Goal: Check status: Check status

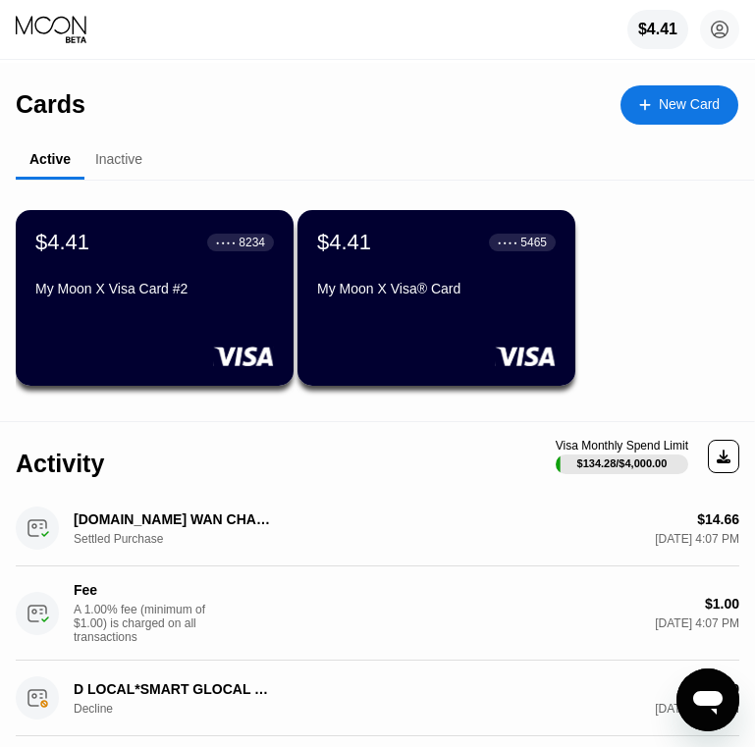
click at [98, 262] on div "$4.41 ● ● ● ● 8234 My Moon X Visa Card #2" at bounding box center [154, 267] width 239 height 75
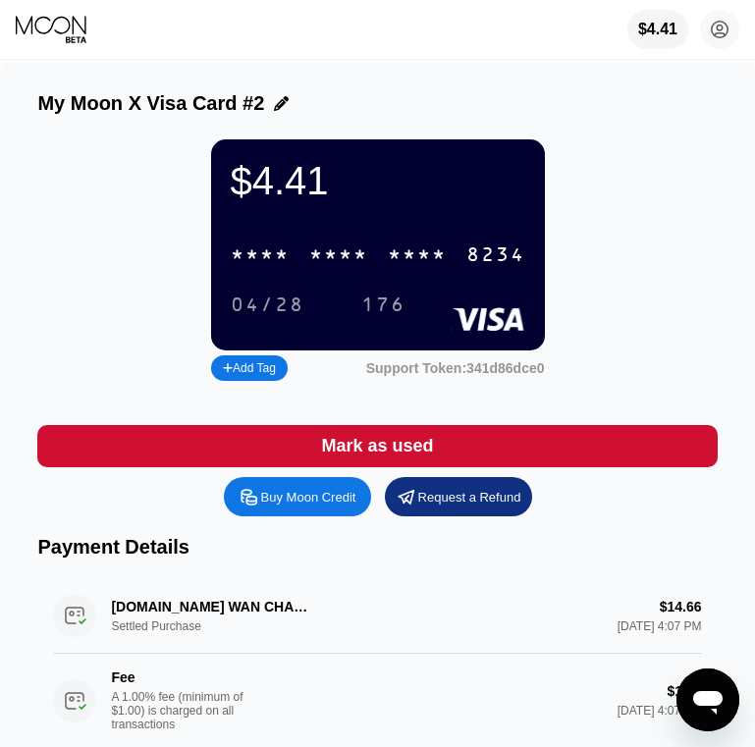
click at [362, 267] on div "* * * *" at bounding box center [338, 255] width 59 height 23
drag, startPoint x: 87, startPoint y: 255, endPoint x: 313, endPoint y: 279, distance: 227.0
click at [100, 262] on div "$4.41 4513 6500 2894 8234 04/28 176 Add Tag Support Token: 341d86dce0" at bounding box center [376, 262] width 679 height 246
click at [328, 265] on div "6500" at bounding box center [338, 255] width 59 height 23
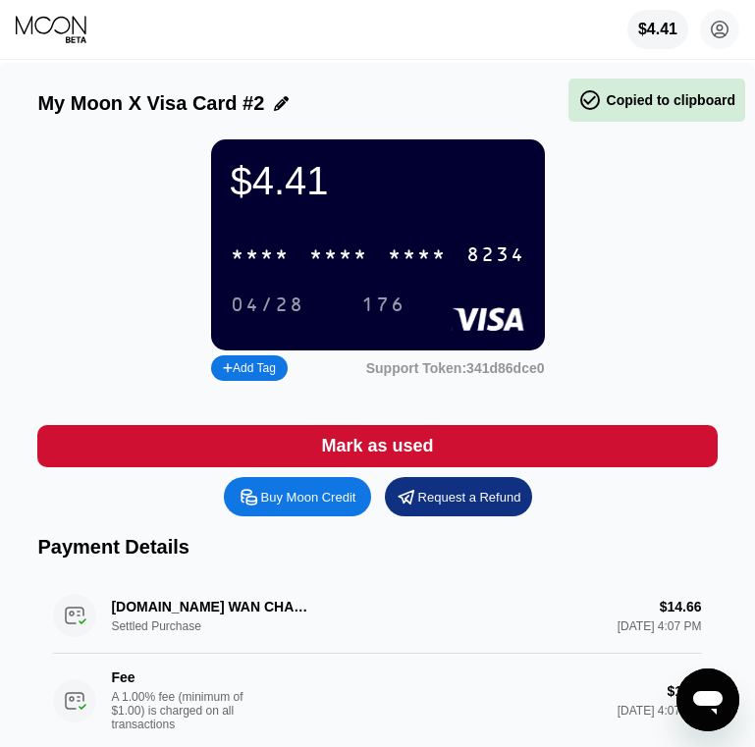
click at [269, 311] on div "04/28" at bounding box center [268, 305] width 74 height 23
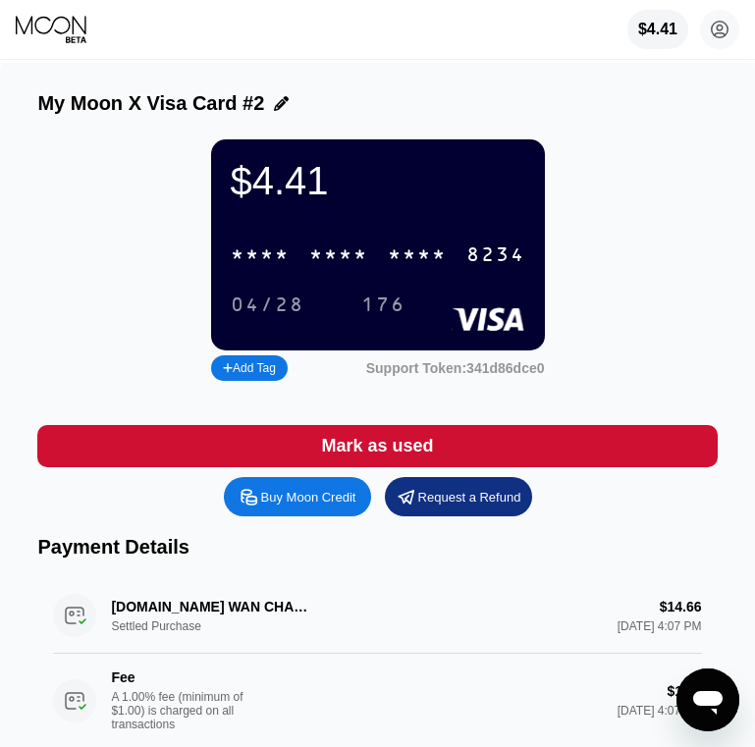
scroll to position [196, 0]
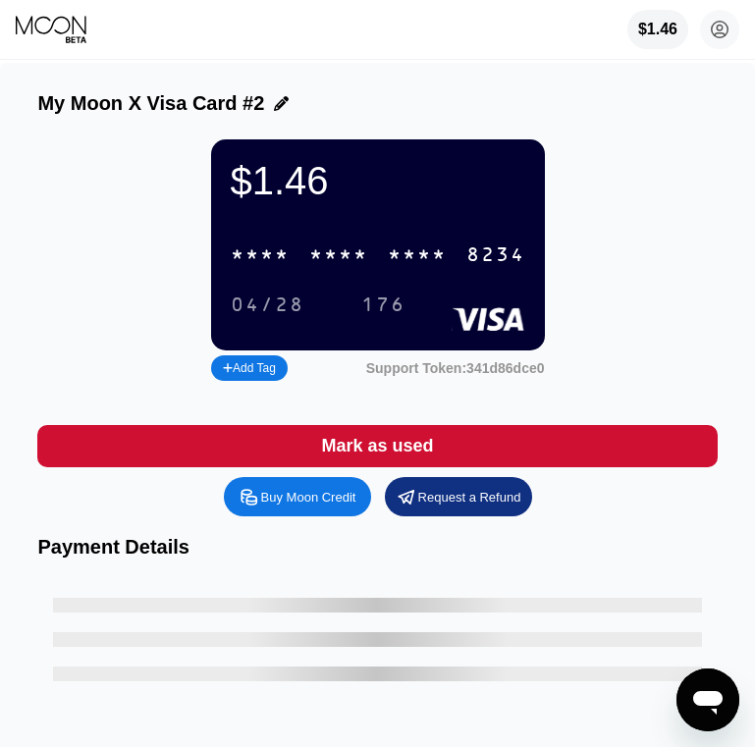
scroll to position [196, 0]
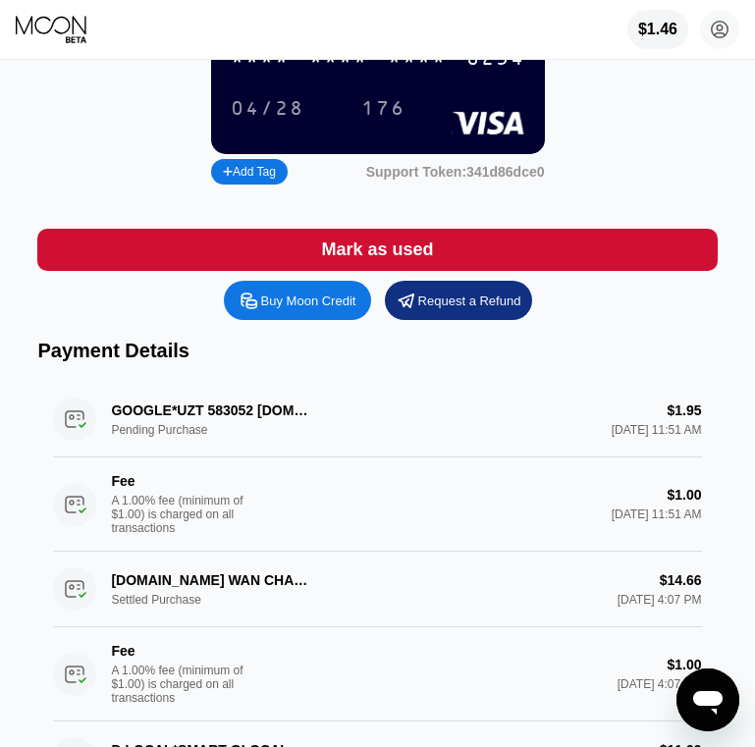
click at [219, 426] on div "GOOGLE*UZT 583052 G.CO/HELPPAY#US Pending Purchase $1.95 Aug 21, 2025 11:51 AM …" at bounding box center [377, 467] width 648 height 170
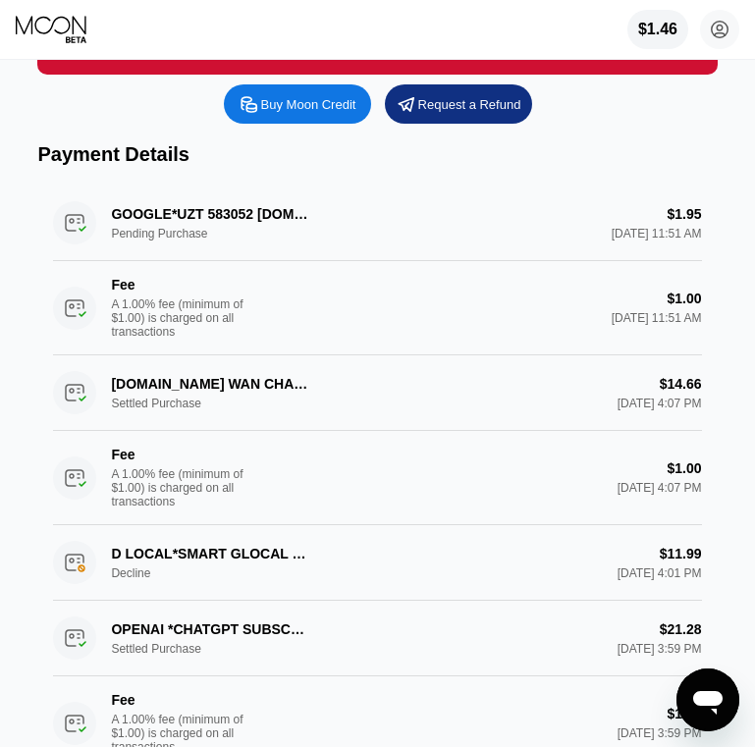
scroll to position [294, 0]
